Goal: Task Accomplishment & Management: Complete application form

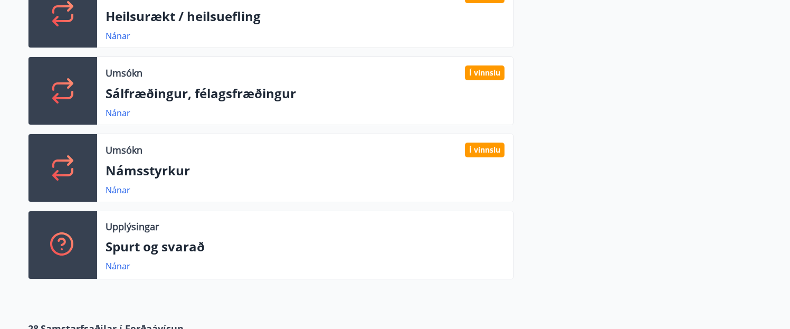
scroll to position [346, 0]
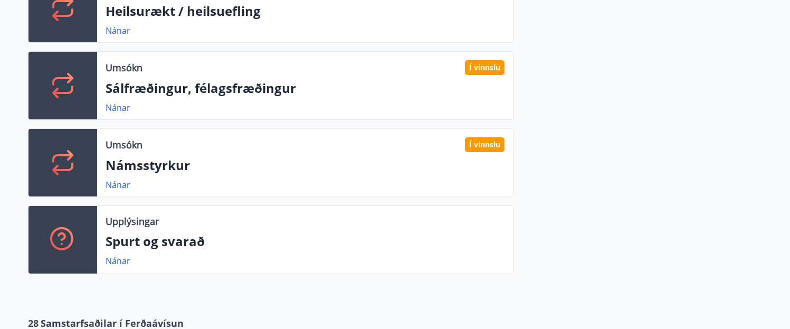
click at [420, 153] on div "Umsókn Í vinnslu Námsstyrkur Nánar" at bounding box center [305, 163] width 416 height 68
click at [119, 143] on p "Umsókn" at bounding box center [124, 145] width 37 height 14
click at [116, 186] on link "Nánar" at bounding box center [118, 185] width 25 height 12
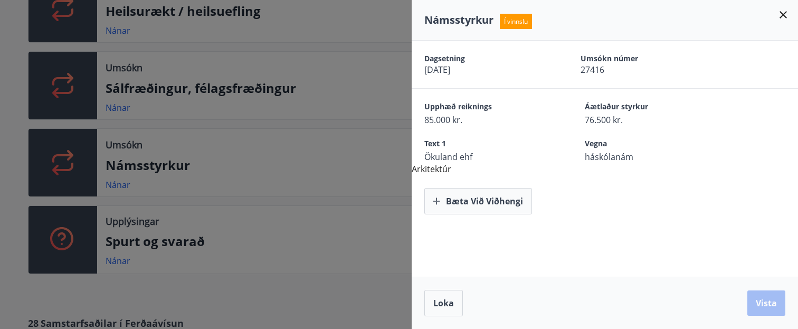
click at [786, 14] on icon at bounding box center [783, 14] width 13 height 13
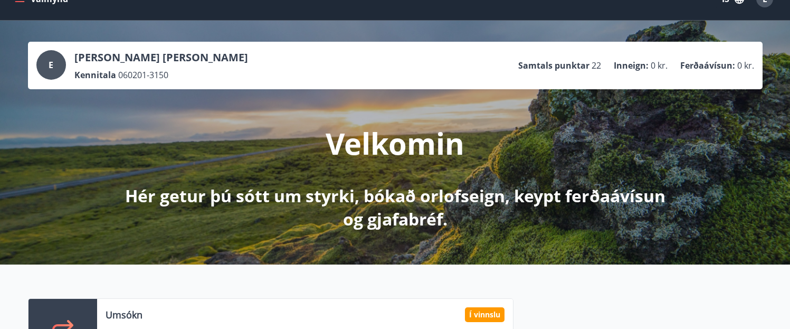
scroll to position [22, 0]
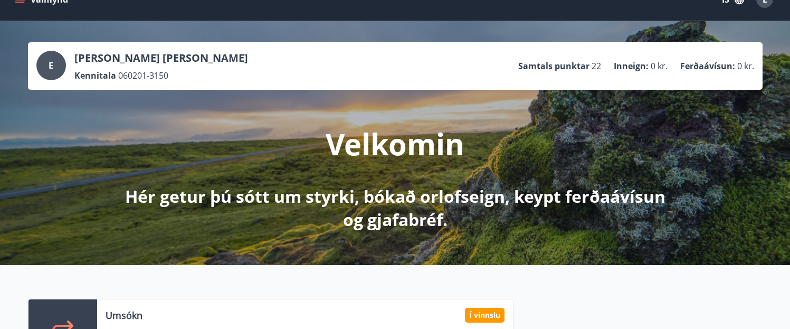
click at [644, 65] on p "Inneign :" at bounding box center [631, 66] width 35 height 12
click at [151, 52] on p "Elísabet Auður Guðnadóttir" at bounding box center [161, 58] width 174 height 15
click at [49, 65] on span "E" at bounding box center [51, 66] width 5 height 12
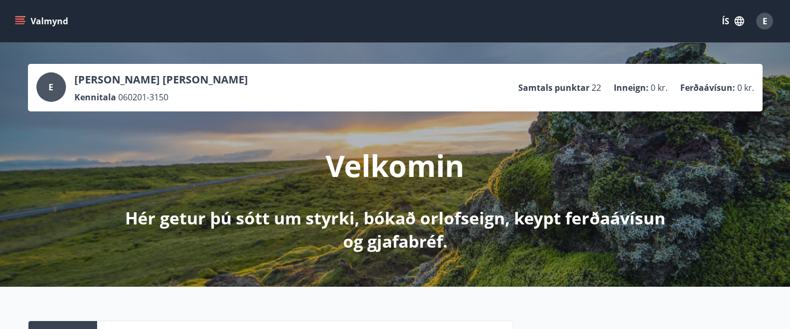
scroll to position [0, 0]
click at [21, 21] on icon "menu" at bounding box center [21, 21] width 12 height 1
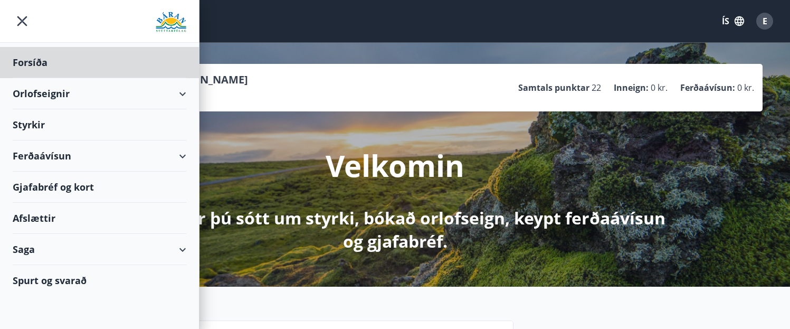
click at [34, 78] on div "Styrkir" at bounding box center [100, 62] width 174 height 31
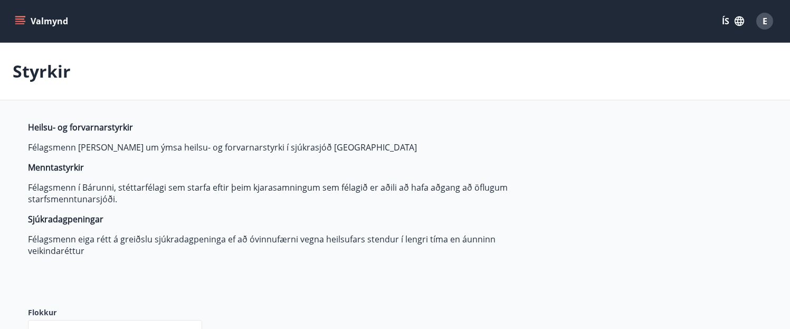
type input "***"
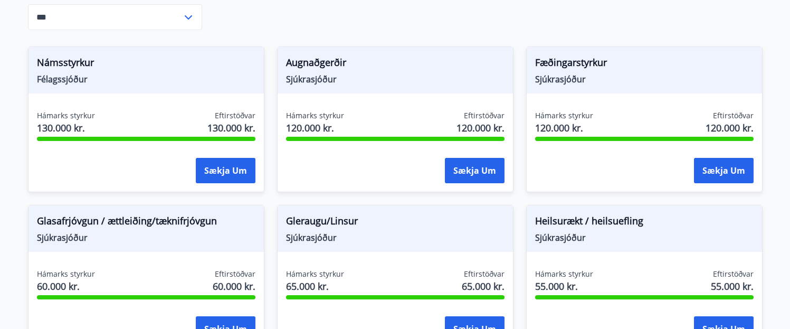
scroll to position [317, 0]
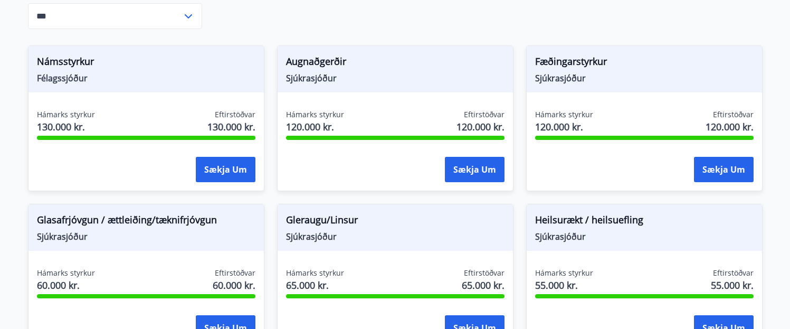
click at [189, 75] on span "Félagssjóður" at bounding box center [146, 78] width 218 height 12
click at [75, 63] on span "Námsstyrkur" at bounding box center [146, 63] width 218 height 18
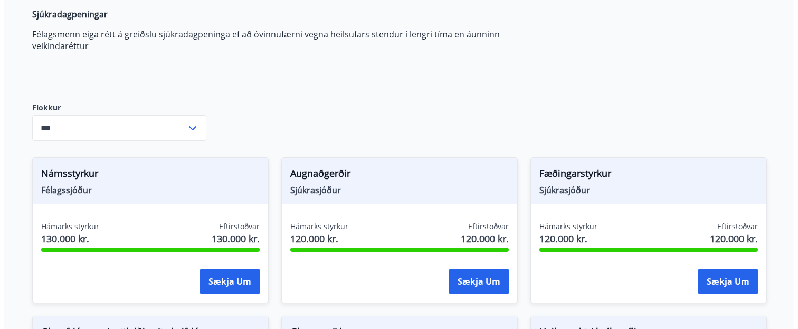
scroll to position [208, 0]
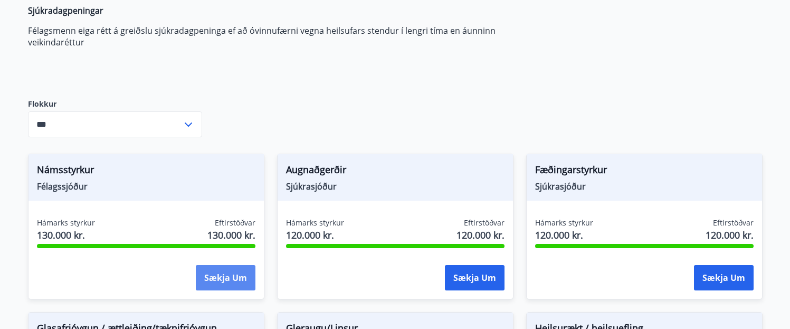
click at [218, 278] on button "Sækja um" at bounding box center [226, 277] width 60 height 25
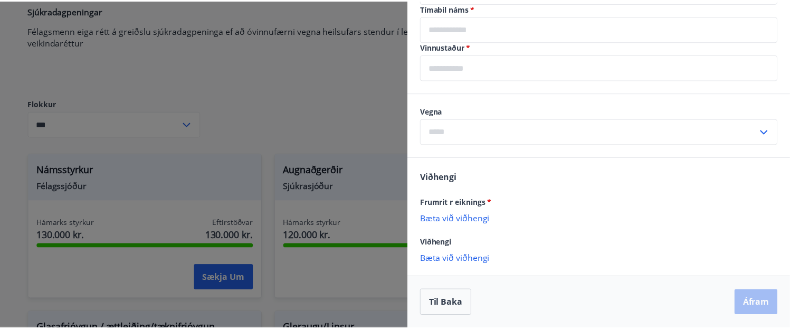
scroll to position [428, 0]
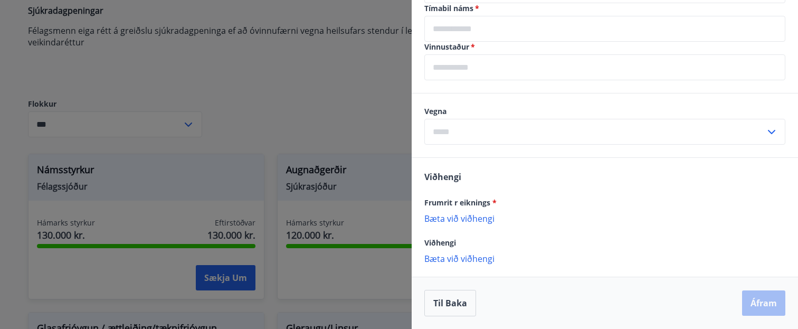
click at [373, 121] on div at bounding box center [399, 164] width 798 height 329
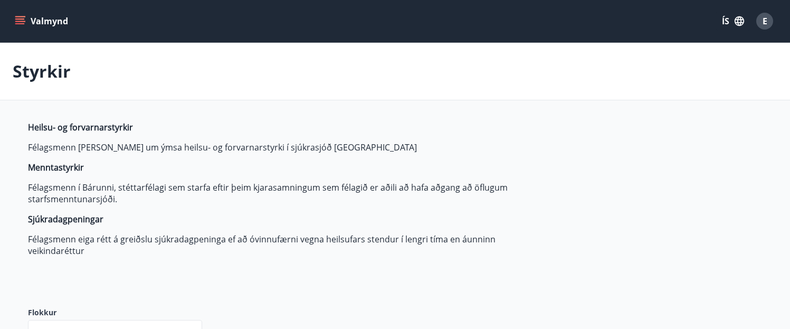
scroll to position [0, 0]
click at [17, 27] on button "Valmynd" at bounding box center [43, 21] width 60 height 19
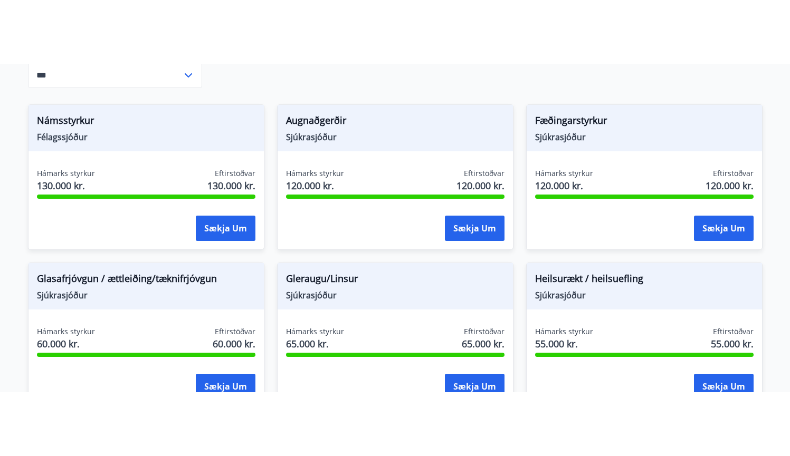
scroll to position [312, 0]
